Goal: Check status: Check status

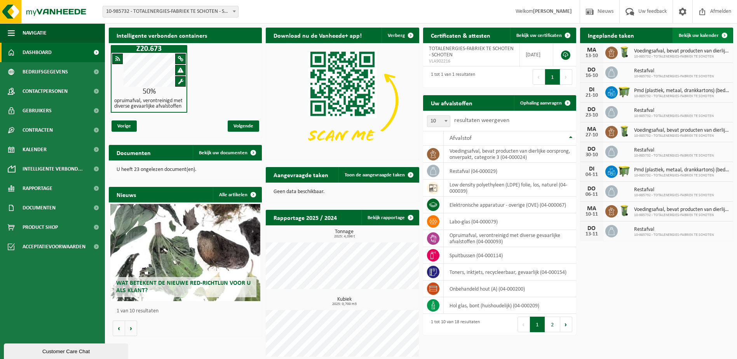
click at [687, 35] on span "Bekijk uw kalender" at bounding box center [699, 35] width 40 height 5
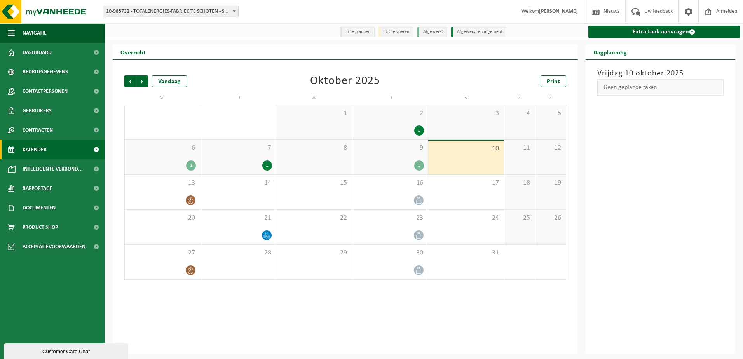
click at [378, 152] on span "9" at bounding box center [390, 148] width 68 height 9
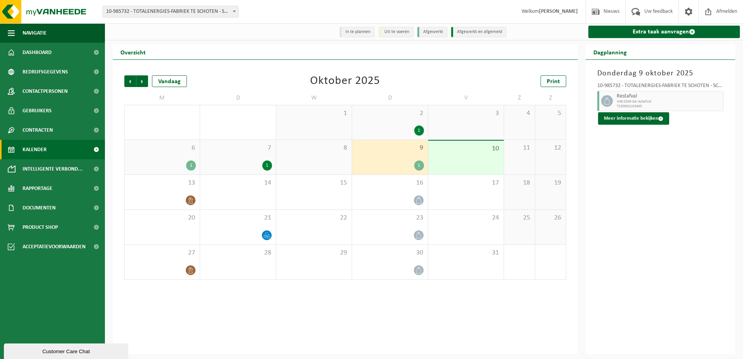
click at [382, 128] on div "1" at bounding box center [390, 130] width 68 height 10
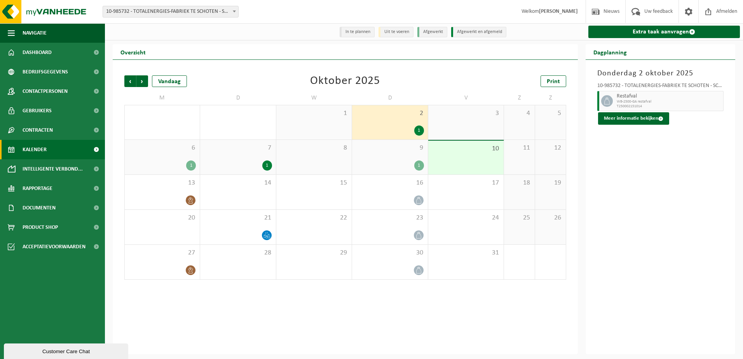
click at [240, 166] on div "1" at bounding box center [238, 165] width 68 height 10
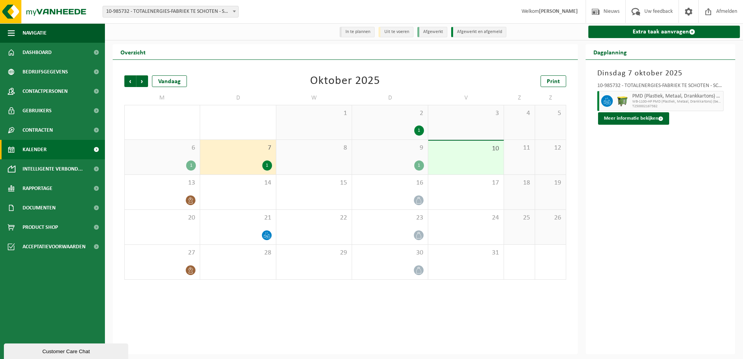
click at [147, 163] on div "1" at bounding box center [162, 165] width 67 height 10
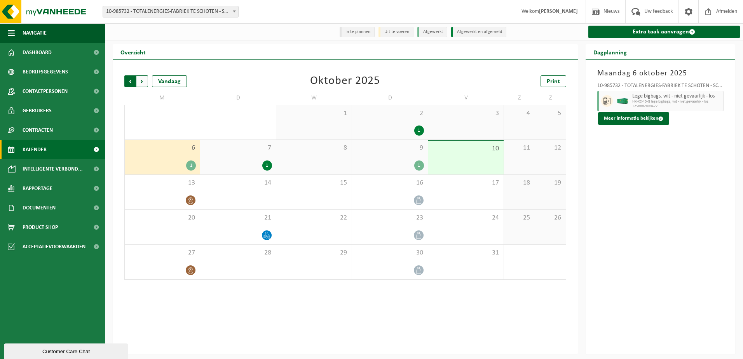
click at [147, 84] on span "Volgende" at bounding box center [142, 81] width 12 height 12
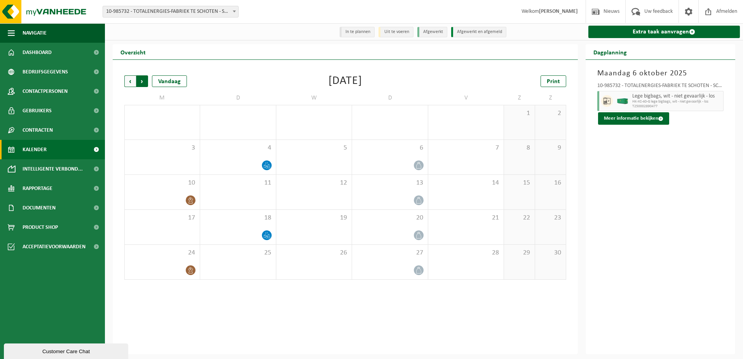
click at [129, 84] on span "Vorige" at bounding box center [130, 81] width 12 height 12
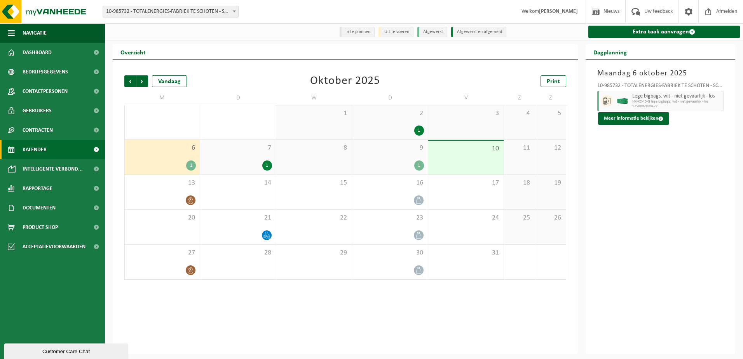
click at [394, 167] on div "1" at bounding box center [390, 165] width 68 height 10
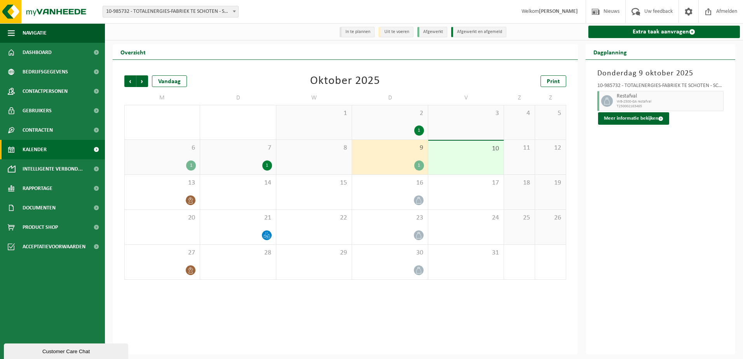
click at [417, 168] on div "1" at bounding box center [419, 165] width 10 height 10
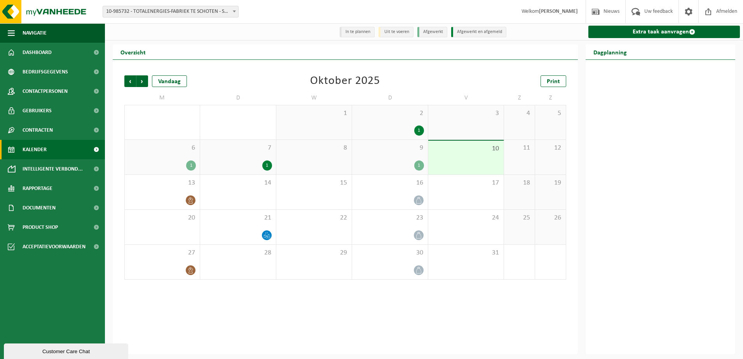
click at [418, 167] on div "1" at bounding box center [419, 165] width 10 height 10
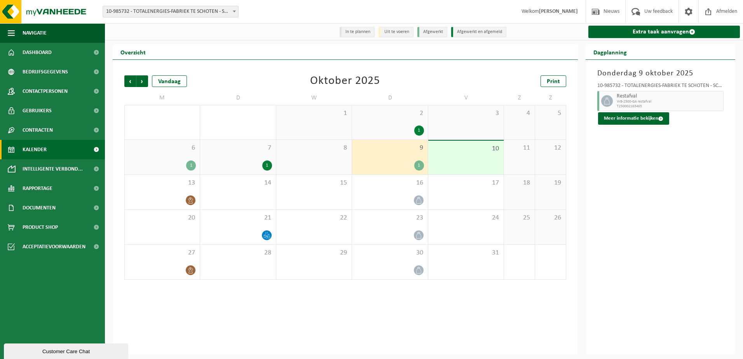
click at [233, 153] on div "7 1" at bounding box center [237, 157] width 75 height 35
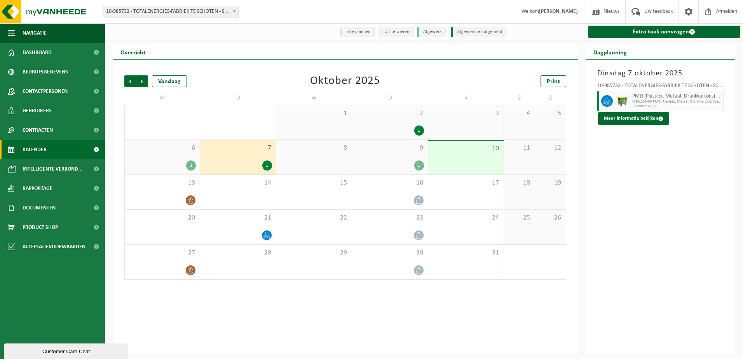
click at [155, 155] on div "6 1" at bounding box center [162, 157] width 75 height 35
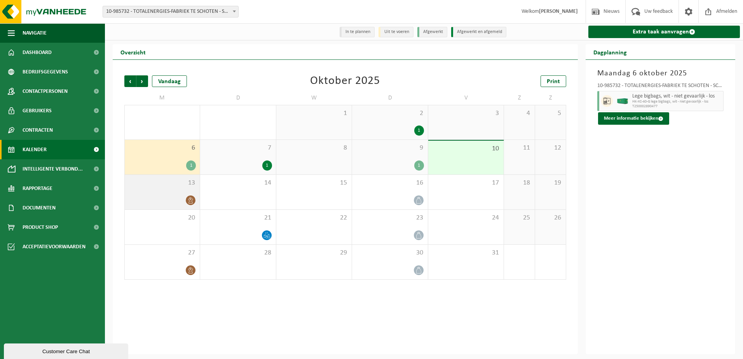
click at [168, 196] on div at bounding box center [162, 200] width 67 height 10
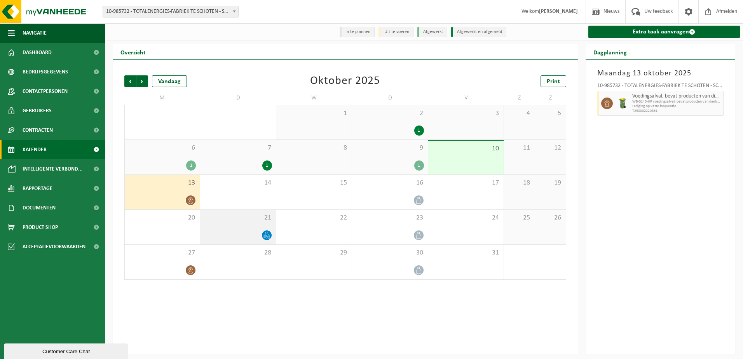
click at [245, 237] on div at bounding box center [238, 235] width 68 height 10
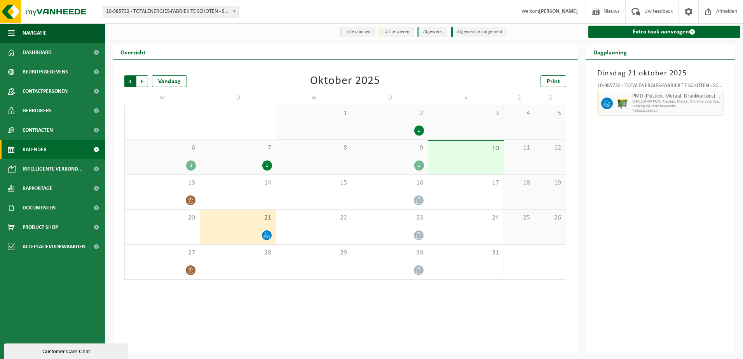
click at [146, 81] on span "Volgende" at bounding box center [142, 81] width 12 height 12
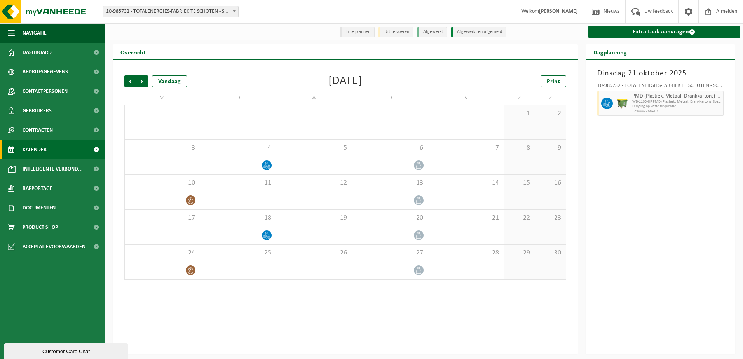
click at [146, 81] on span "Volgende" at bounding box center [142, 81] width 12 height 12
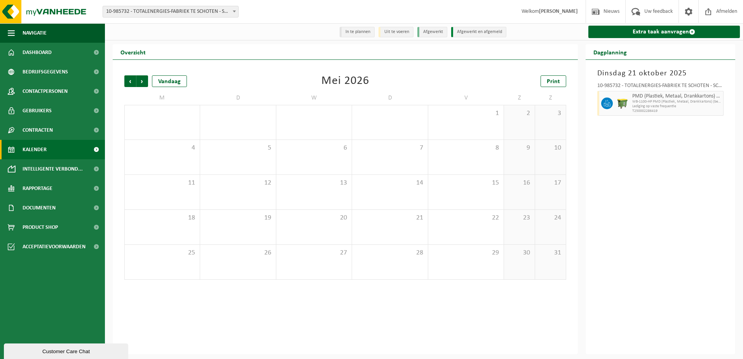
click at [146, 81] on span "Volgende" at bounding box center [142, 81] width 12 height 12
